Goal: Task Accomplishment & Management: Complete application form

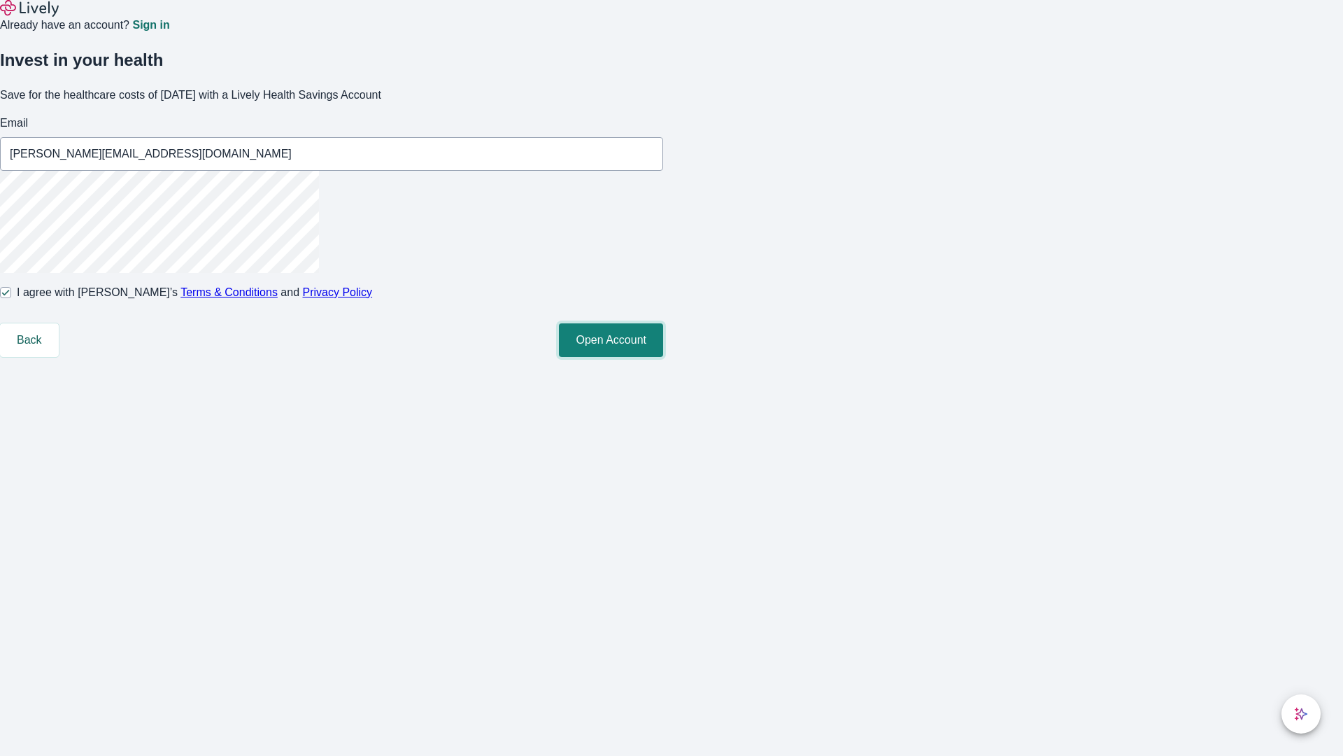
click at [663, 357] on button "Open Account" at bounding box center [611, 340] width 104 height 34
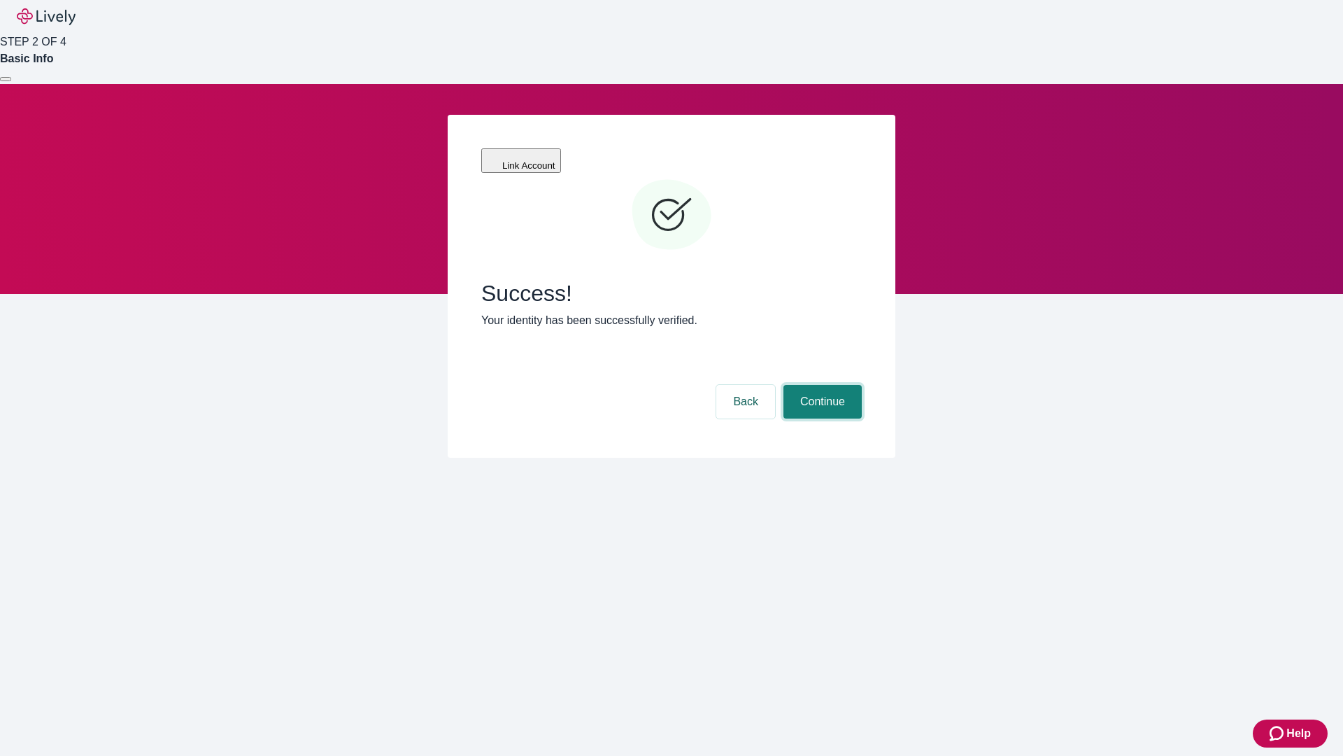
click at [821, 385] on button "Continue" at bounding box center [823, 402] width 78 height 34
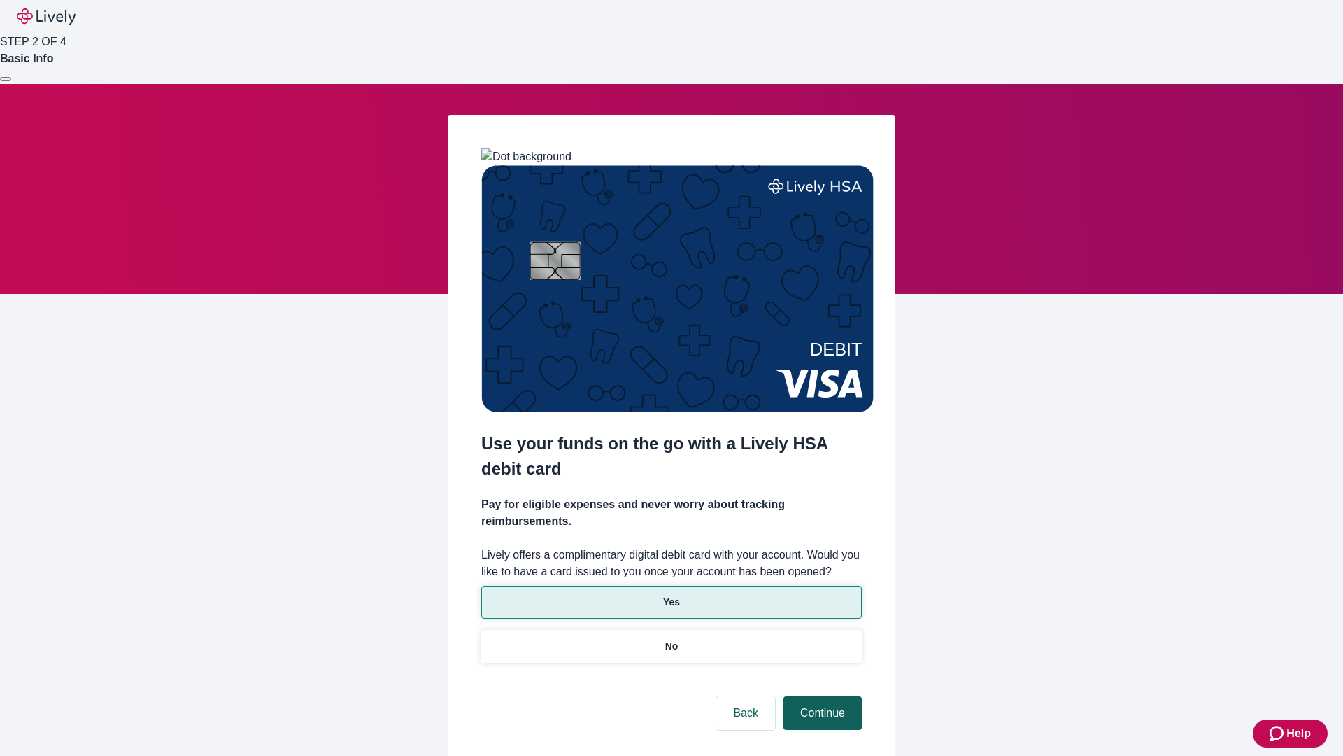
click at [671, 595] on p "Yes" at bounding box center [671, 602] width 17 height 15
click at [821, 696] on button "Continue" at bounding box center [823, 713] width 78 height 34
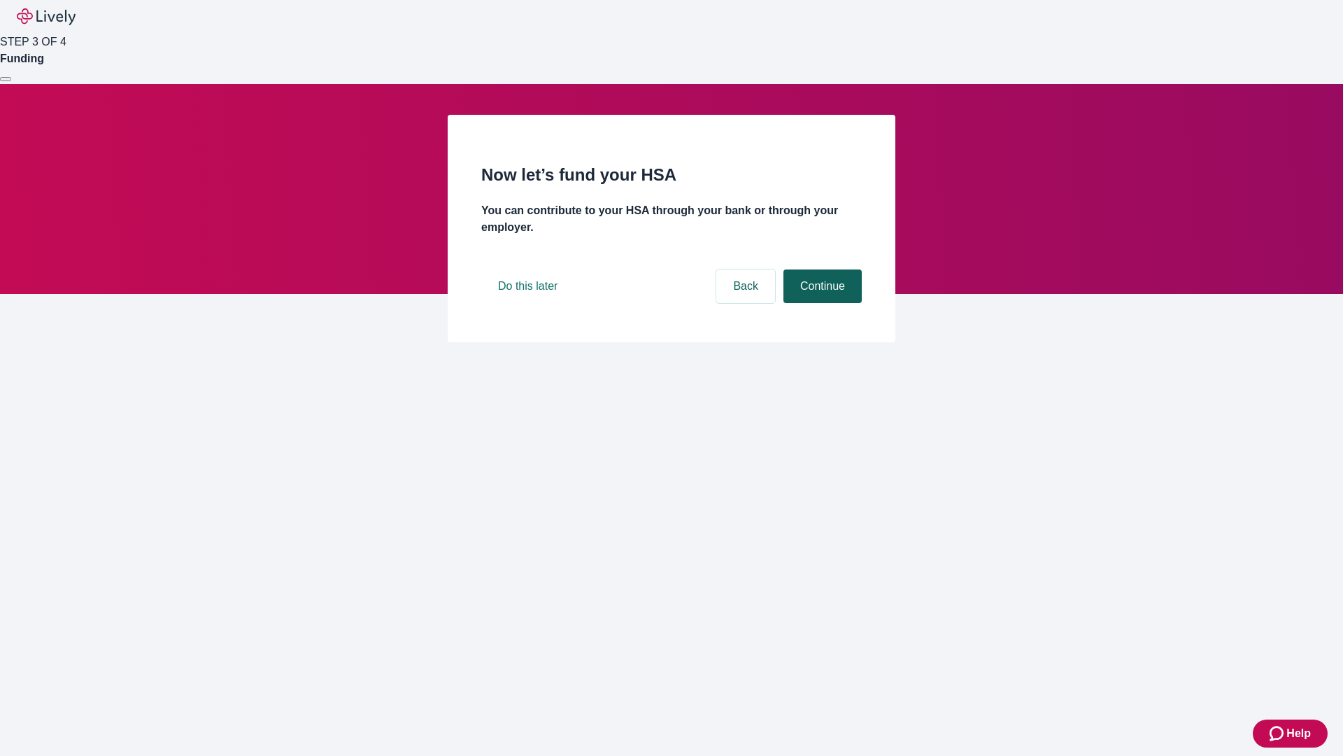
click at [821, 303] on button "Continue" at bounding box center [823, 286] width 78 height 34
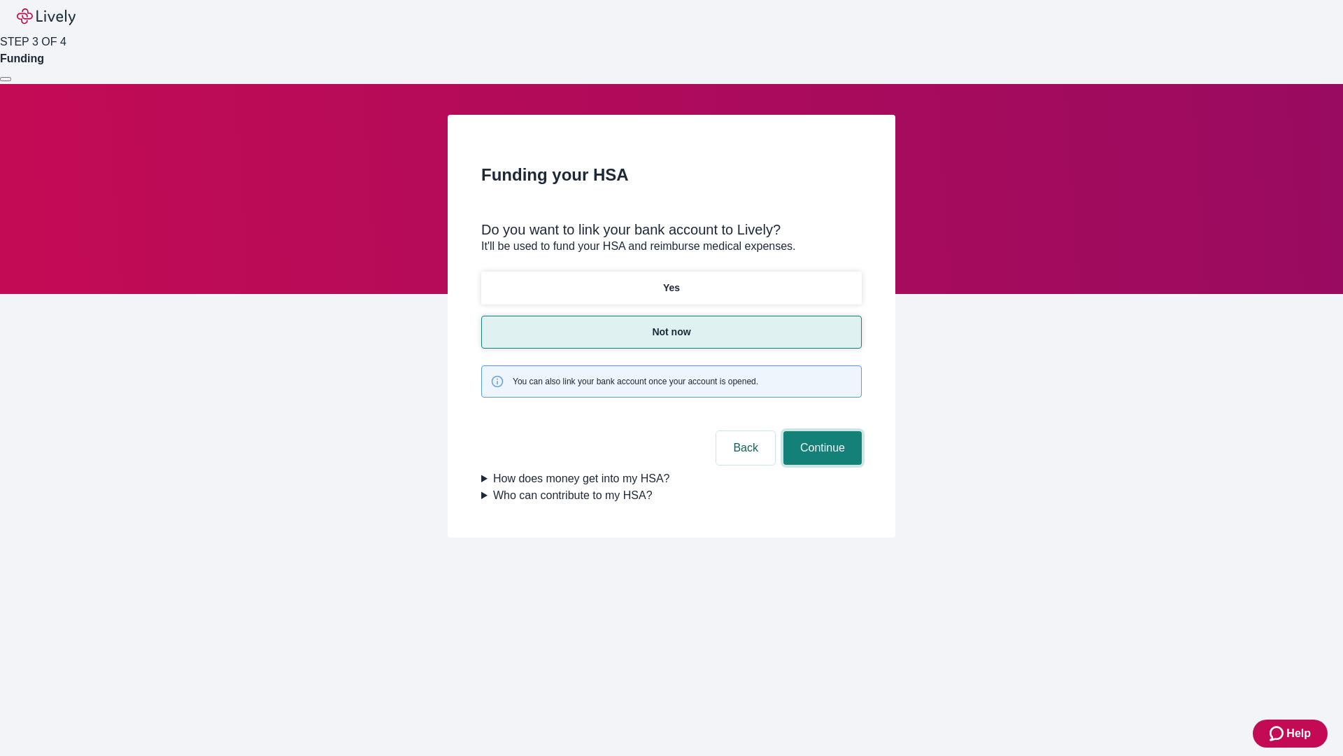
click at [821, 431] on button "Continue" at bounding box center [823, 448] width 78 height 34
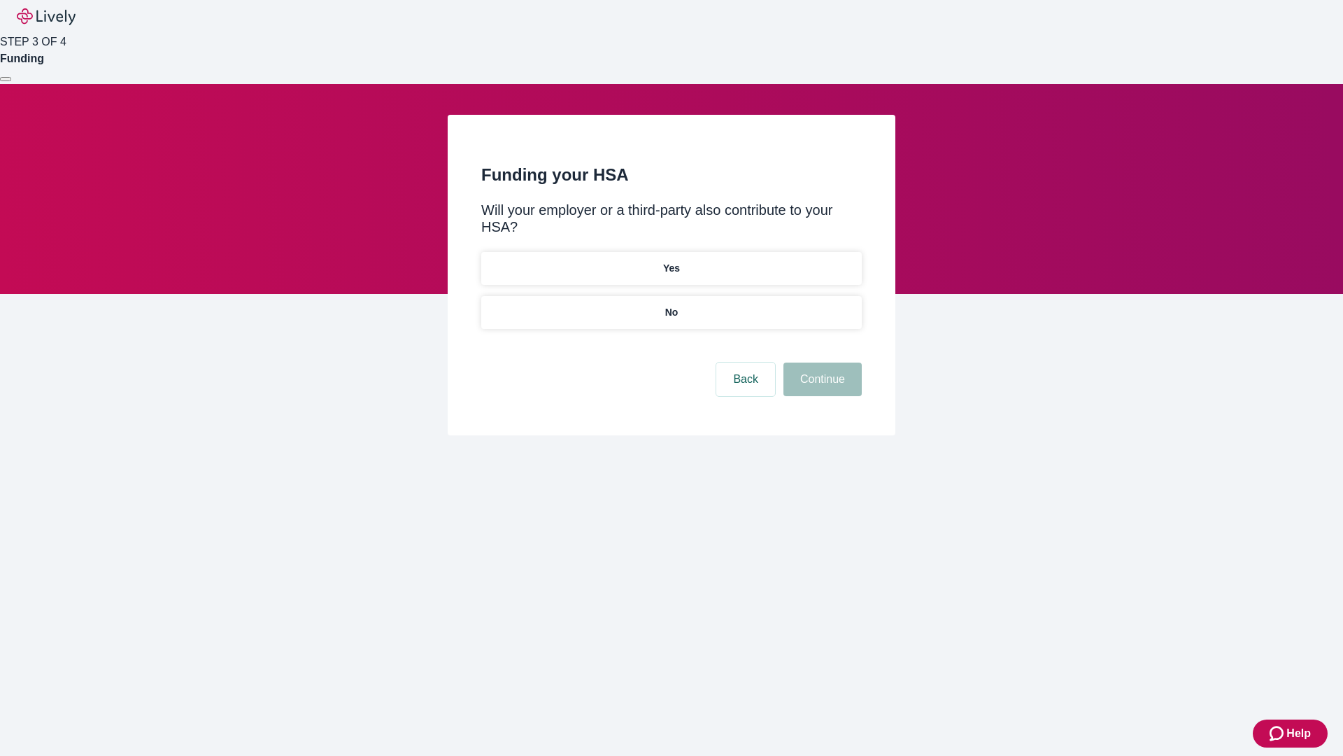
click at [671, 305] on p "No" at bounding box center [671, 312] width 13 height 15
click at [821, 362] on button "Continue" at bounding box center [823, 379] width 78 height 34
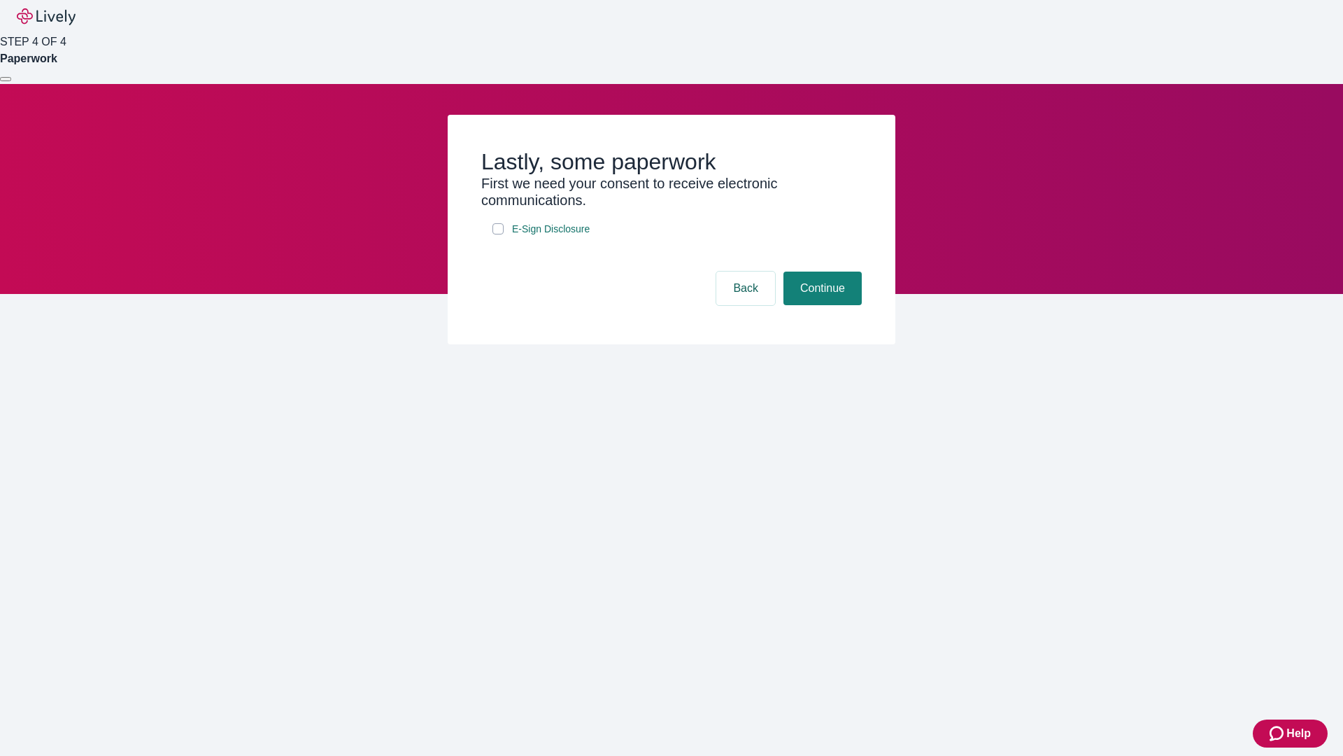
click at [498, 234] on input "E-Sign Disclosure" at bounding box center [498, 228] width 11 height 11
checkbox input "true"
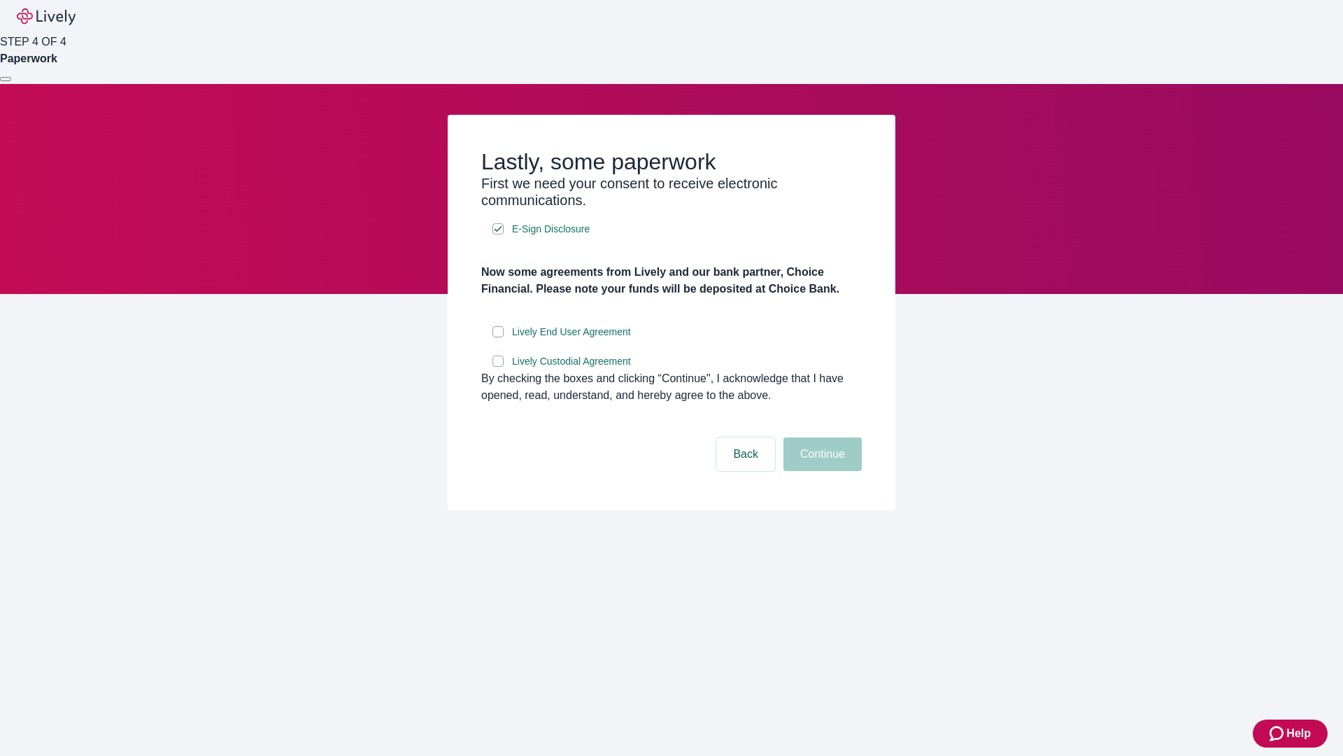
click at [498, 337] on input "Lively End User Agreement" at bounding box center [498, 331] width 11 height 11
checkbox input "true"
click at [498, 367] on input "Lively Custodial Agreement" at bounding box center [498, 360] width 11 height 11
checkbox input "true"
click at [821, 471] on button "Continue" at bounding box center [823, 454] width 78 height 34
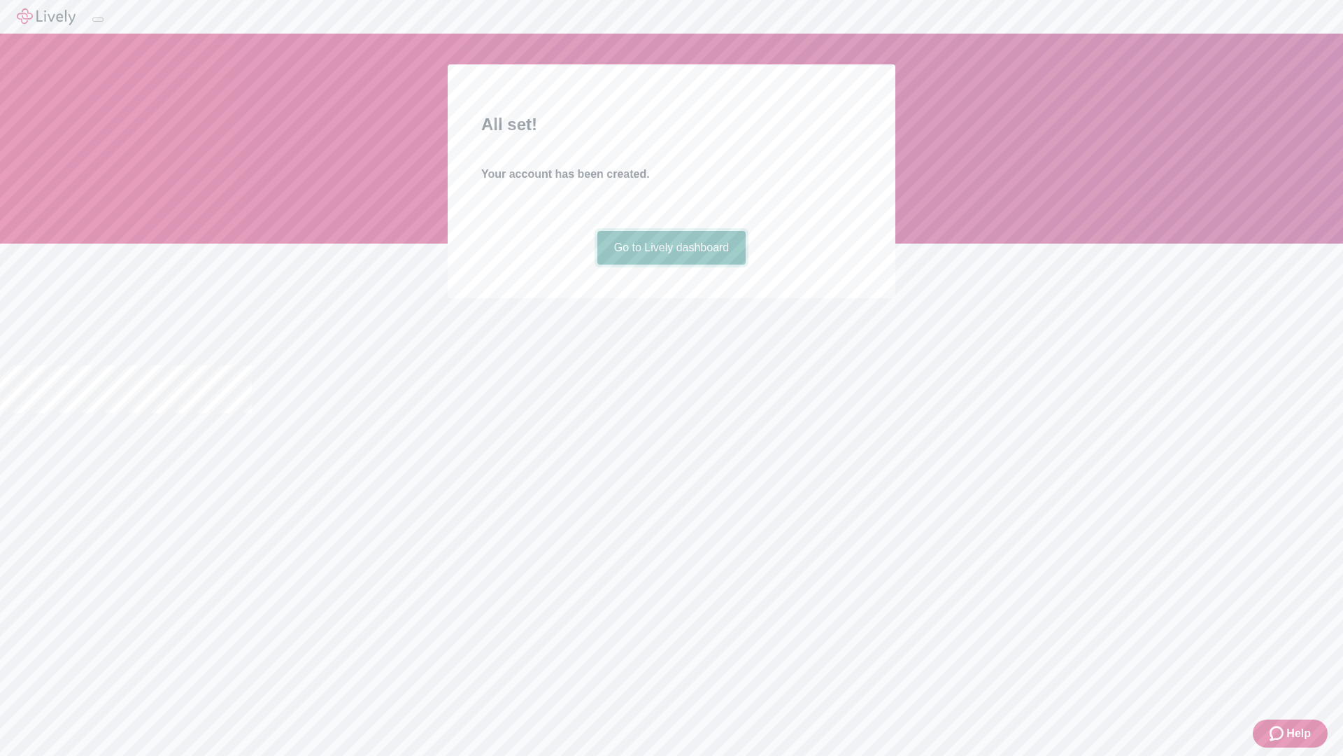
click at [671, 264] on link "Go to Lively dashboard" at bounding box center [672, 248] width 149 height 34
